Goal: Check status: Check status

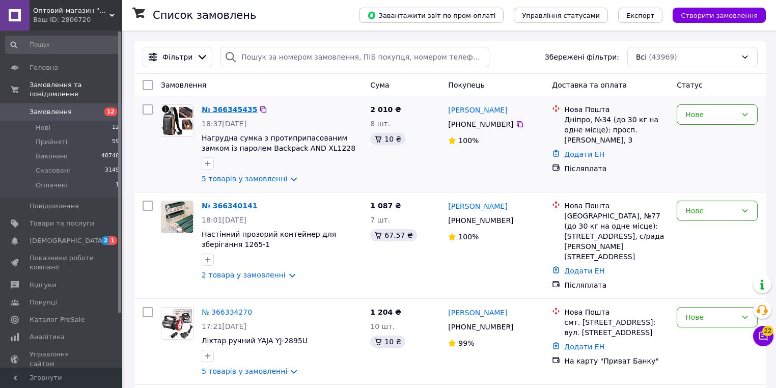
click at [240, 110] on link "№ 366345435" at bounding box center [229, 109] width 55 height 8
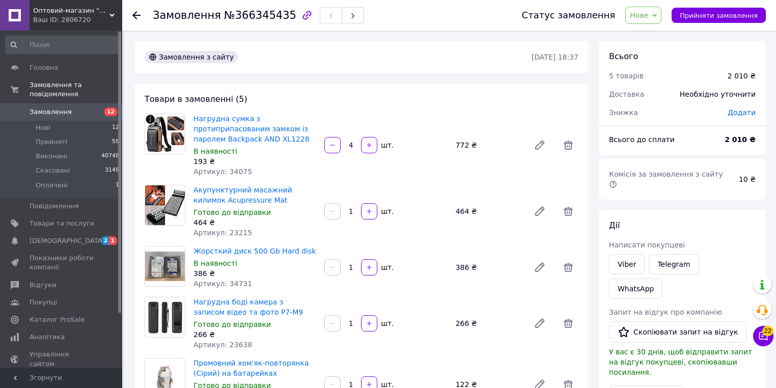
click at [135, 14] on icon at bounding box center [136, 15] width 8 height 8
